Goal: Check status: Check status

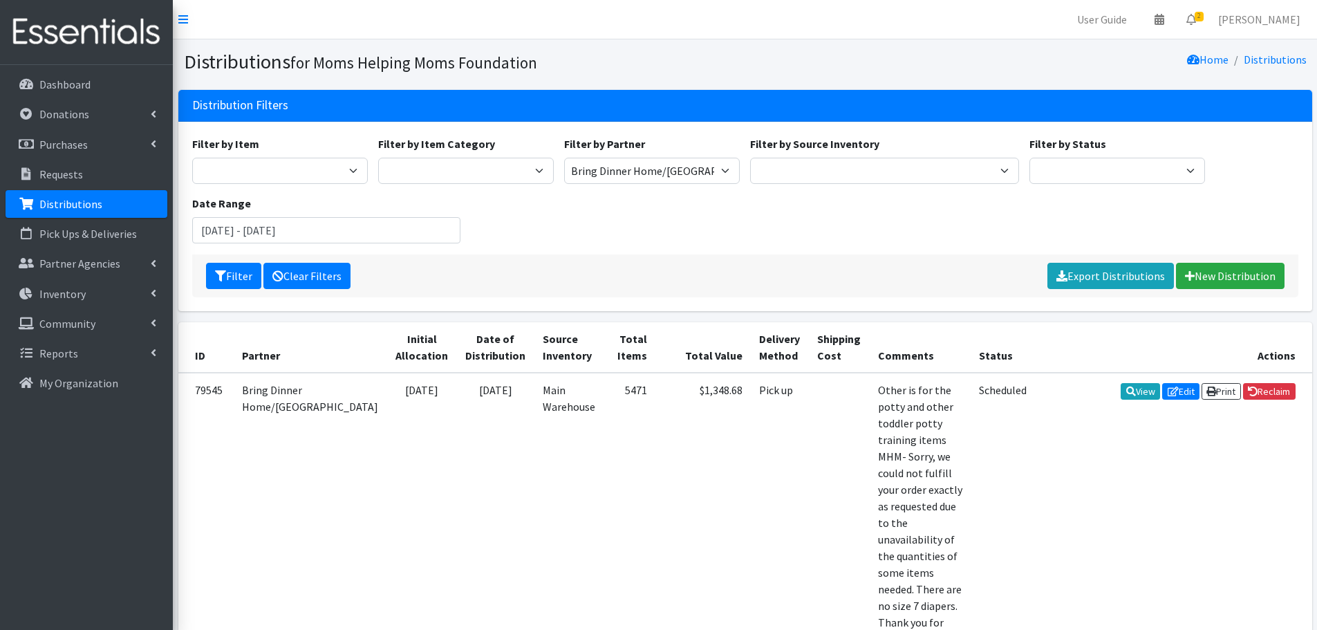
click at [336, 274] on link "Clear Filters" at bounding box center [306, 276] width 87 height 26
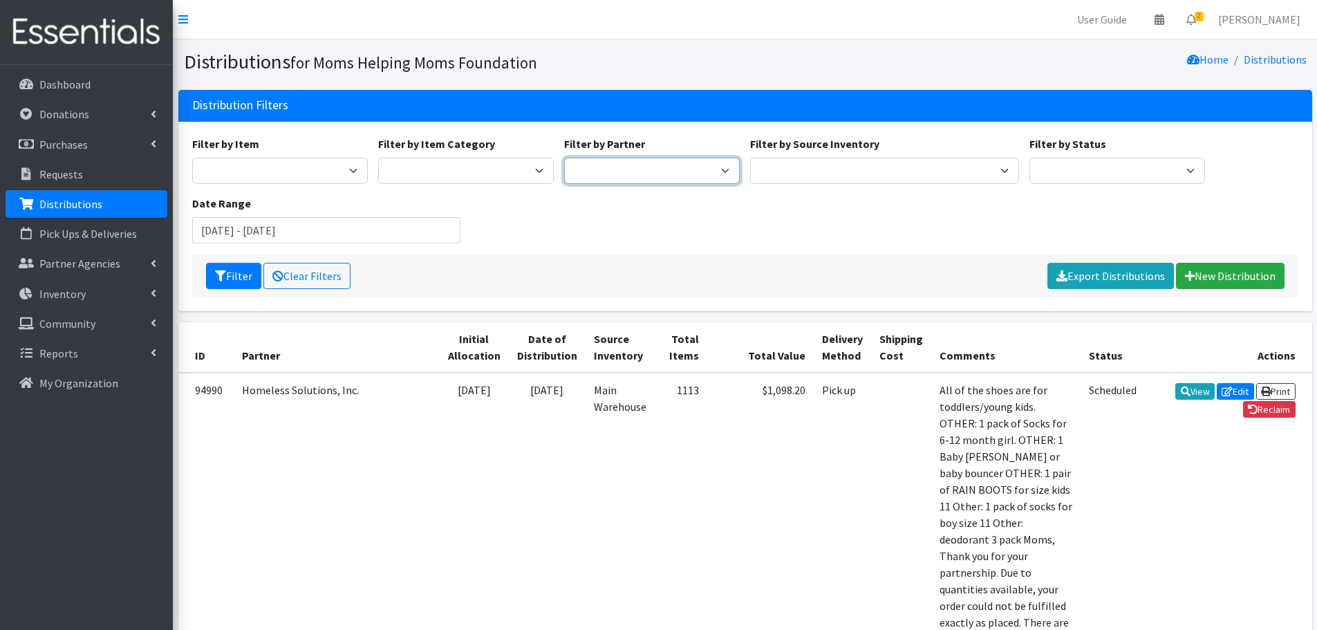
click at [624, 172] on select "Acenda Integrated Health - FSC Acenda Integrated Health - Maternal Health Alter…" at bounding box center [652, 171] width 176 height 26
select select "606"
click at [564, 158] on select "Acenda Integrated Health - FSC Acenda Integrated Health - Maternal Health Alter…" at bounding box center [652, 171] width 176 height 26
click at [326, 227] on input "June 14, 2025 - September 14, 2025" at bounding box center [326, 230] width 269 height 26
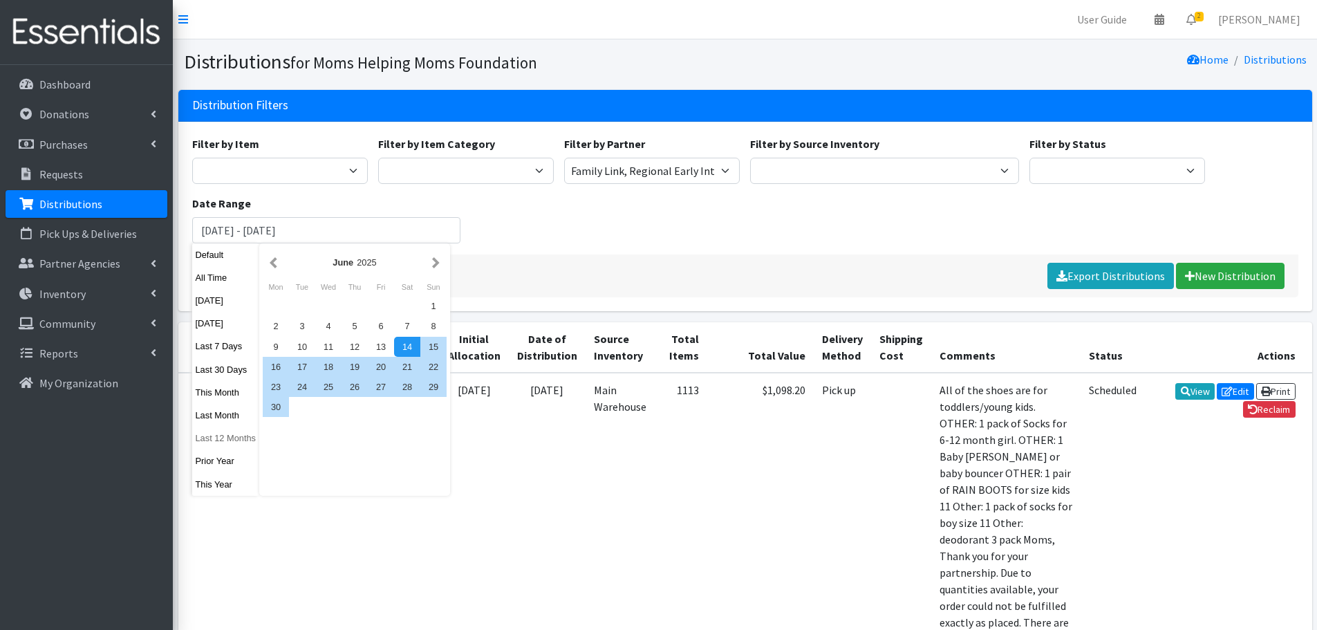
click at [224, 437] on button "Last 12 Months" at bounding box center [226, 438] width 68 height 20
type input "[DATE] - [DATE]"
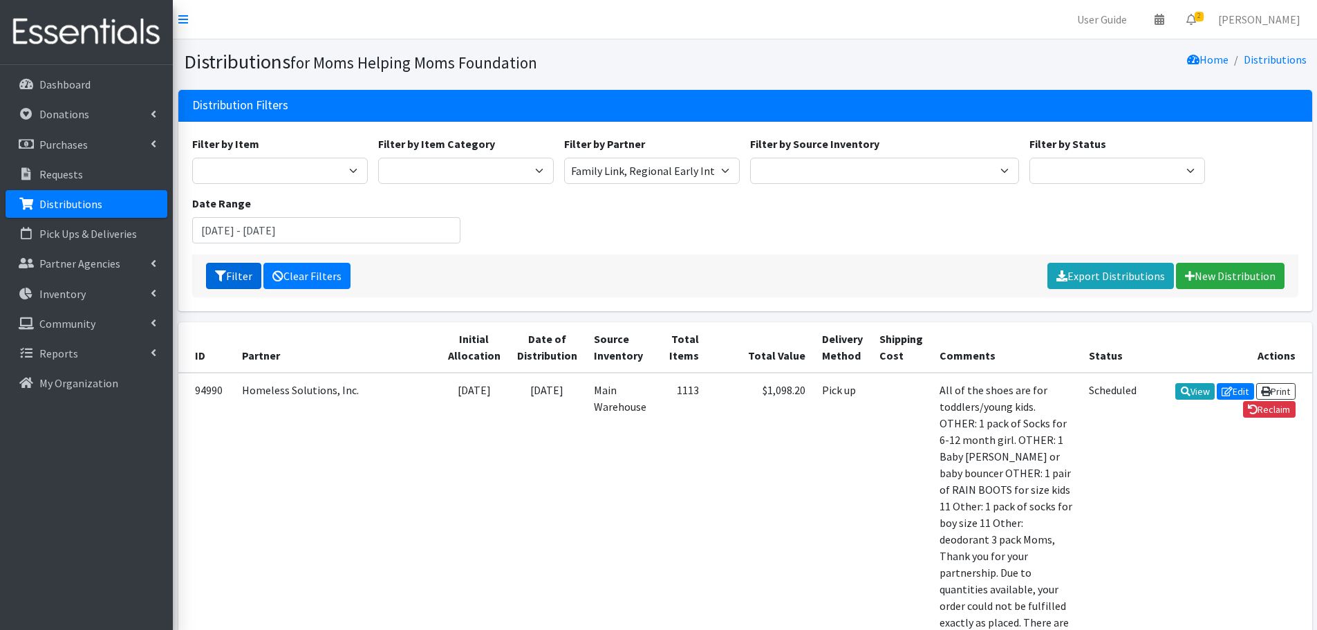
drag, startPoint x: 225, startPoint y: 281, endPoint x: 329, endPoint y: 281, distance: 103.7
click at [227, 281] on button "Filter" at bounding box center [233, 276] width 55 height 26
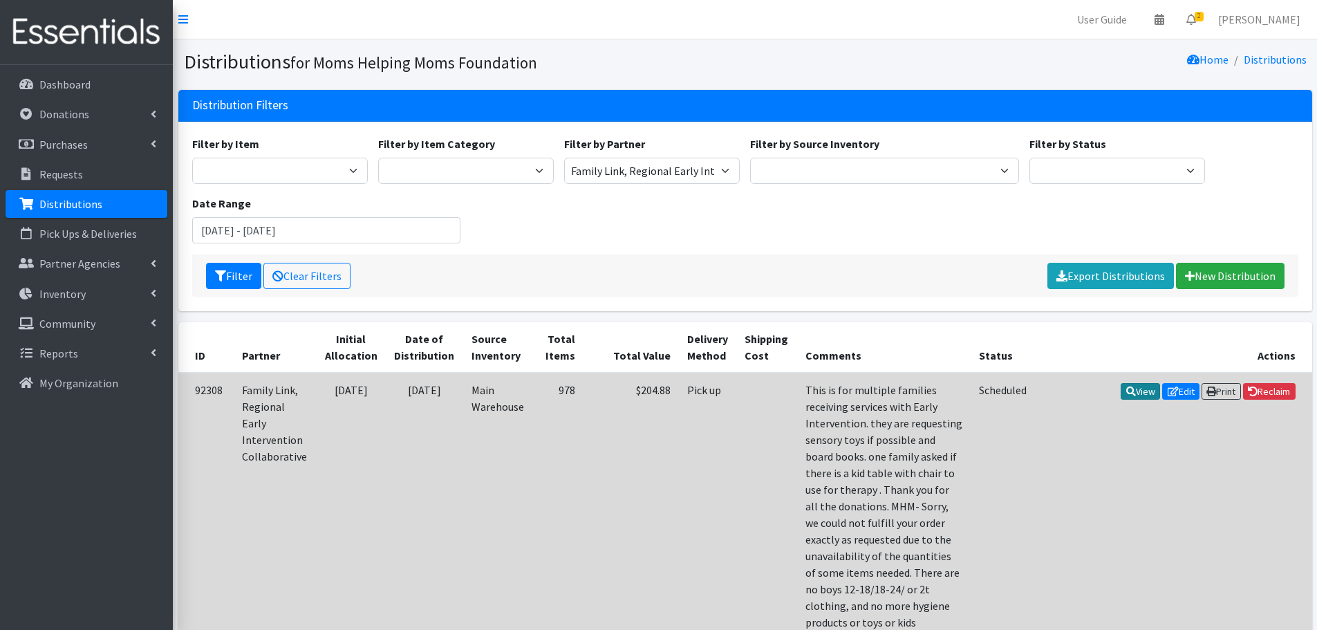
click at [1134, 392] on link "View" at bounding box center [1140, 391] width 39 height 17
